Goal: Register for event/course

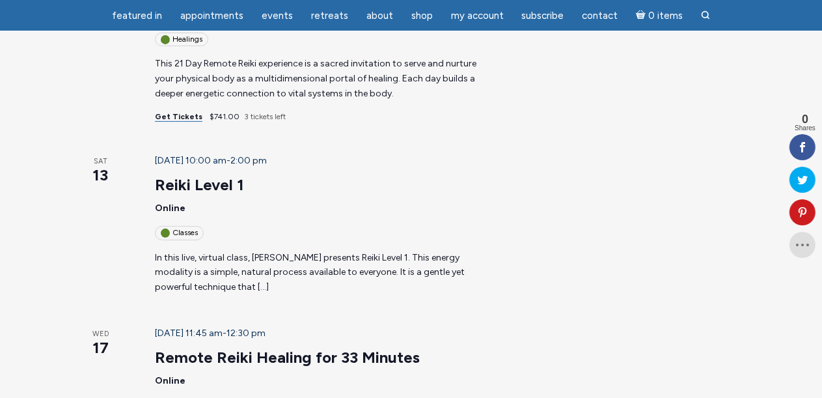
scroll to position [359, 0]
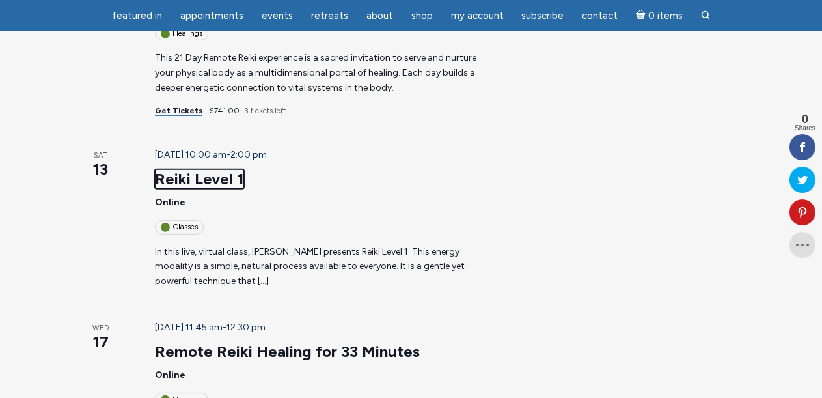
click at [188, 169] on link "Reiki Level 1" at bounding box center [199, 179] width 89 height 20
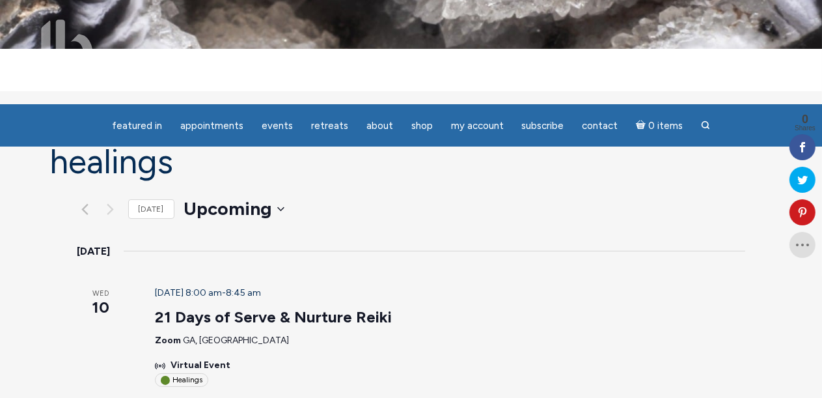
scroll to position [11, 0]
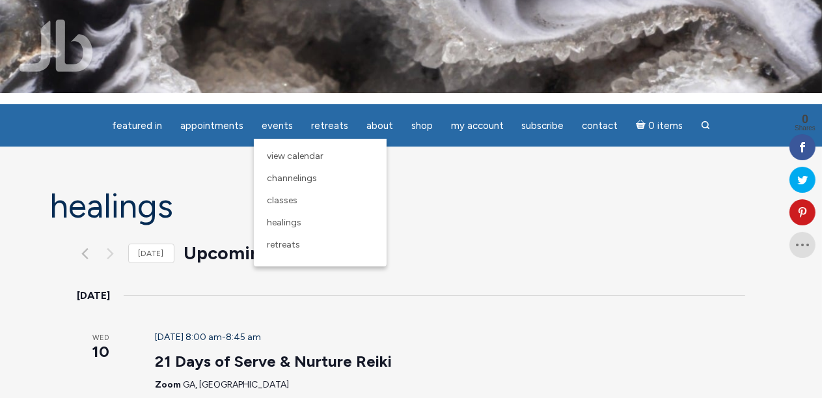
click at [290, 178] on span "Channelings" at bounding box center [292, 178] width 50 height 11
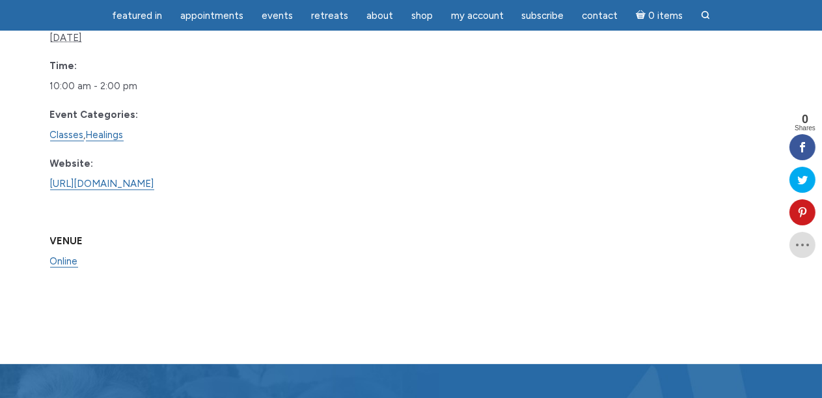
scroll to position [886, 0]
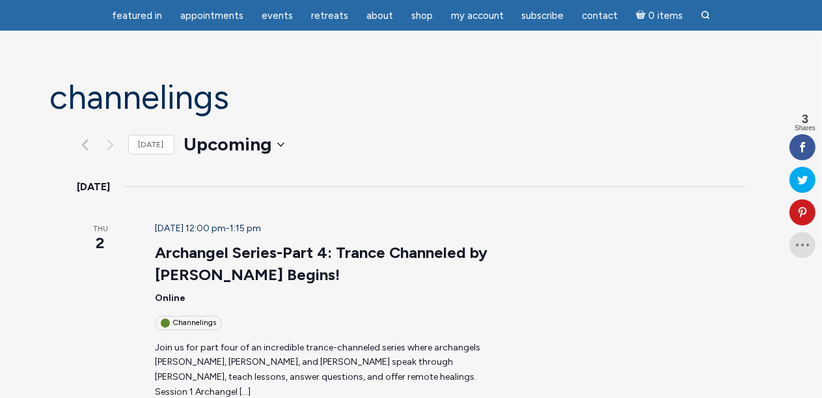
scroll to position [78, 0]
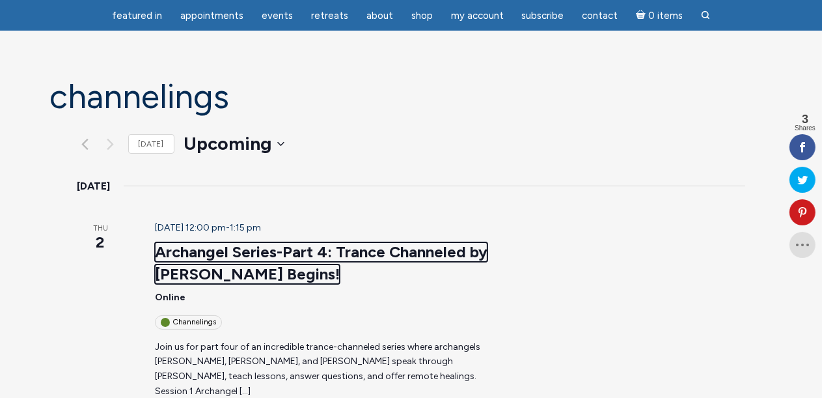
click at [156, 242] on link "Archangel Series-Part 4: Trance Channeled by [PERSON_NAME] Begins!" at bounding box center [321, 263] width 333 height 42
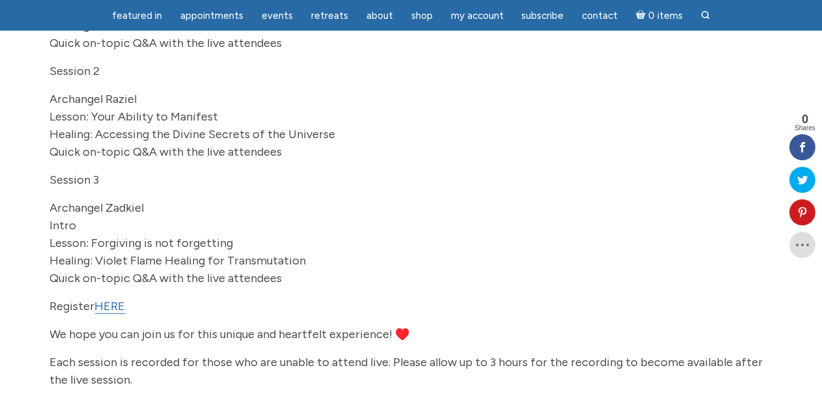
scroll to position [696, 0]
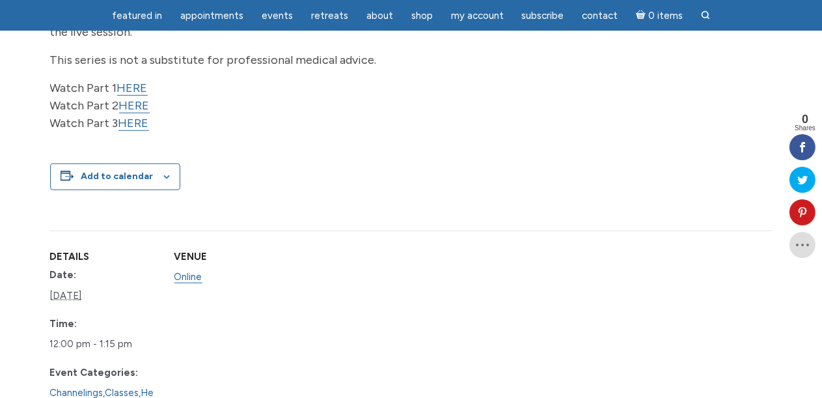
click at [129, 96] on link "HERE" at bounding box center [132, 88] width 31 height 15
